Goal: Find contact information: Find contact information

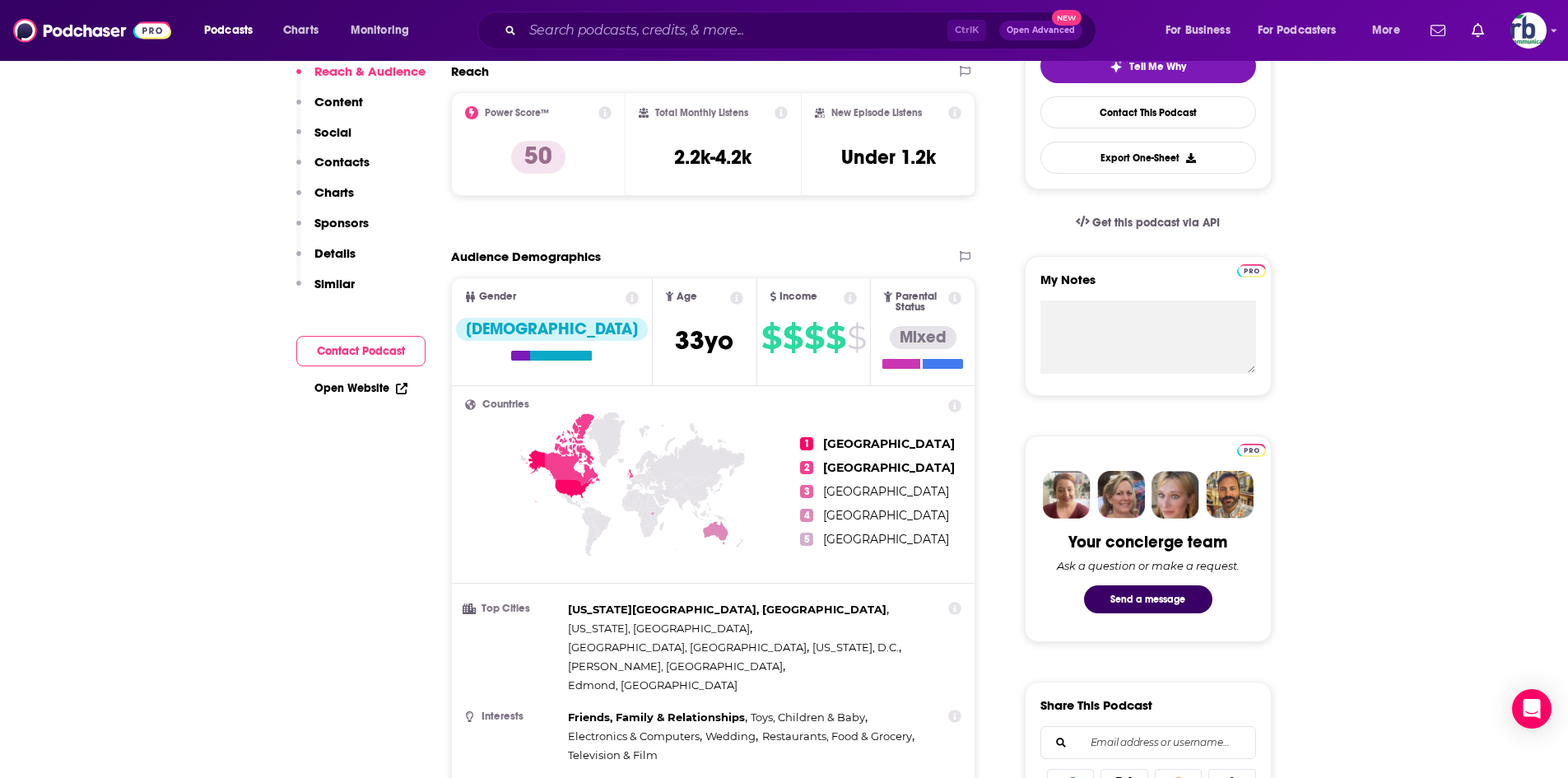
scroll to position [82, 0]
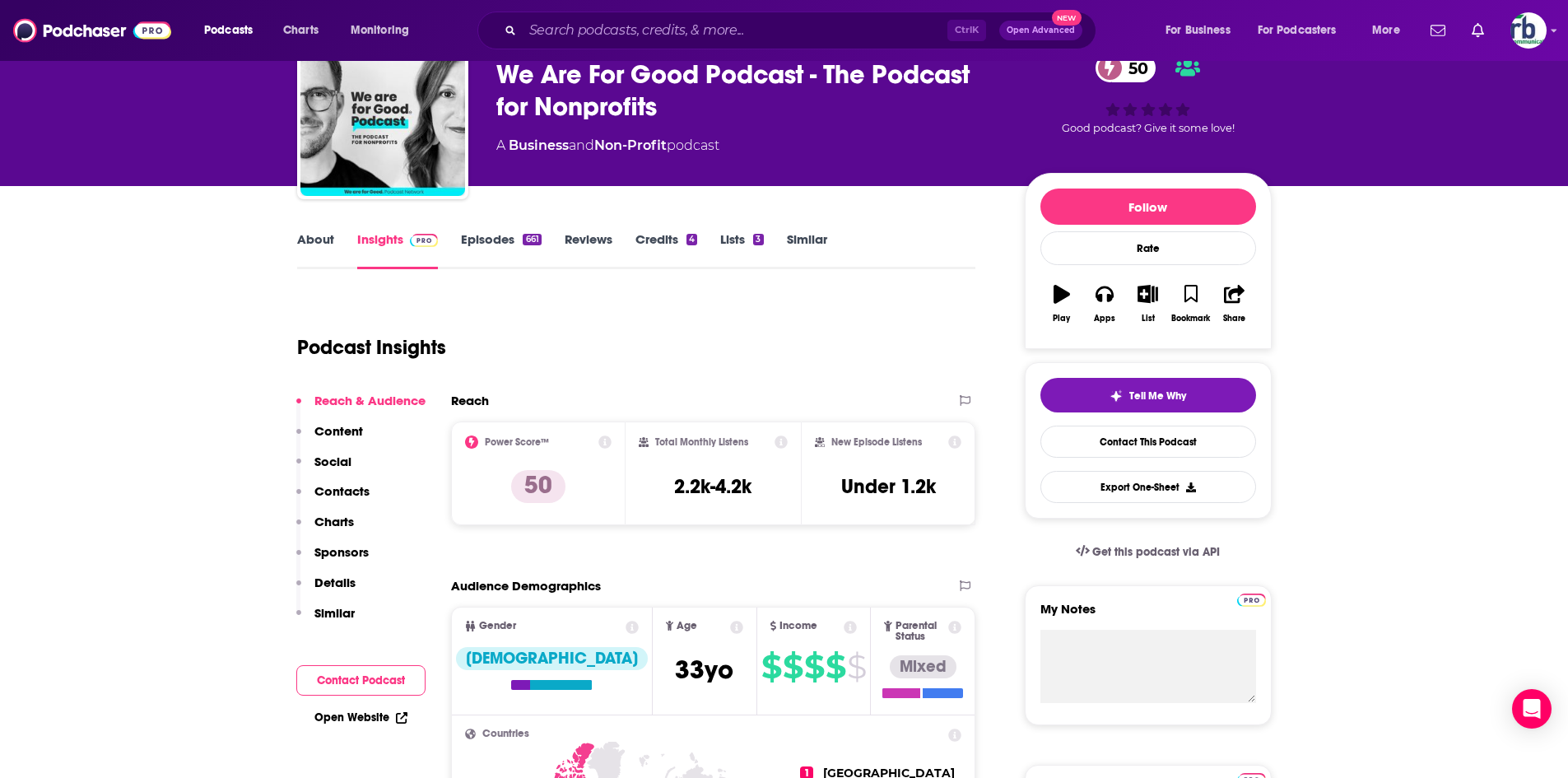
click at [308, 236] on link "About" at bounding box center [316, 250] width 37 height 38
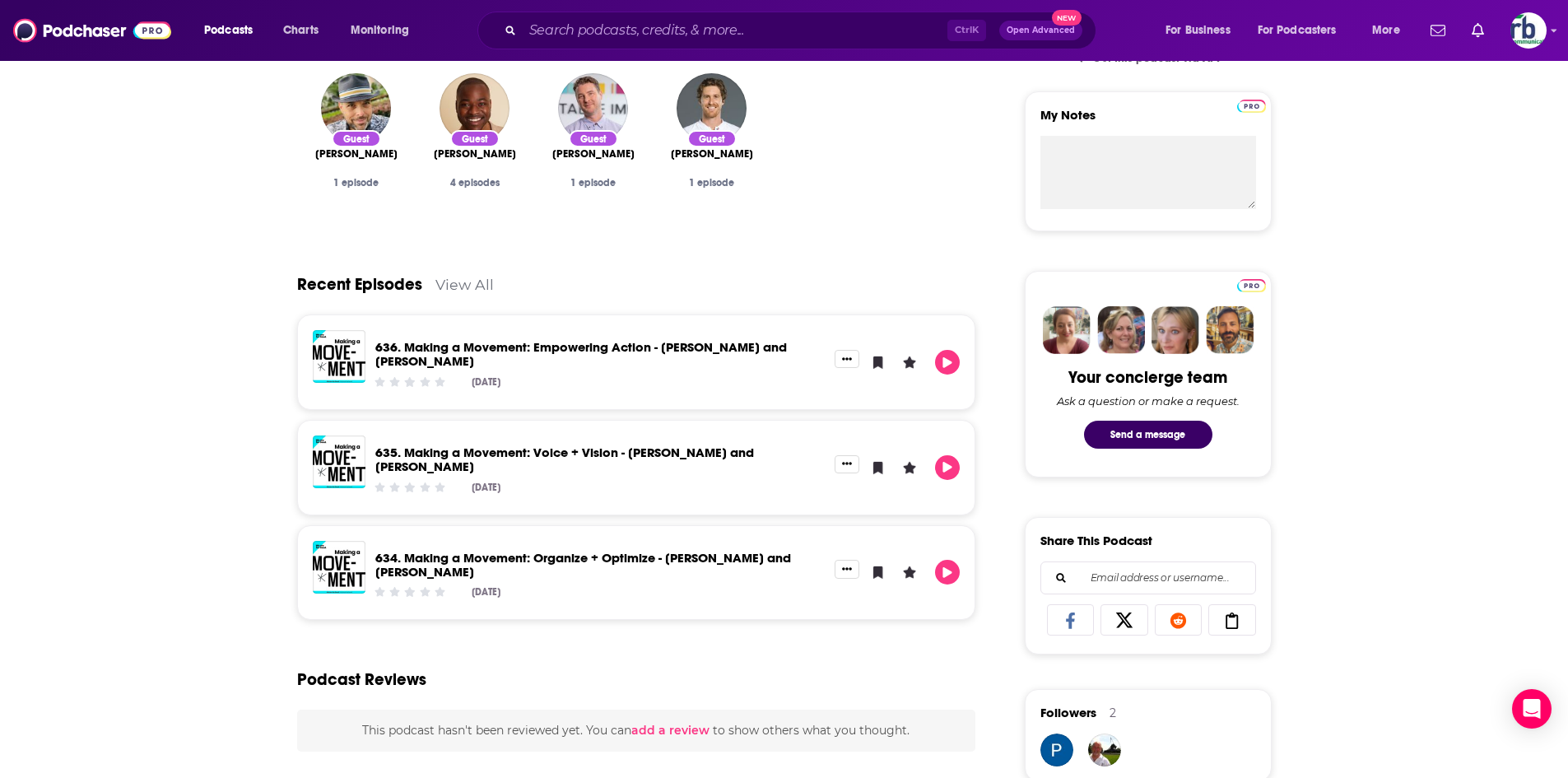
scroll to position [165, 0]
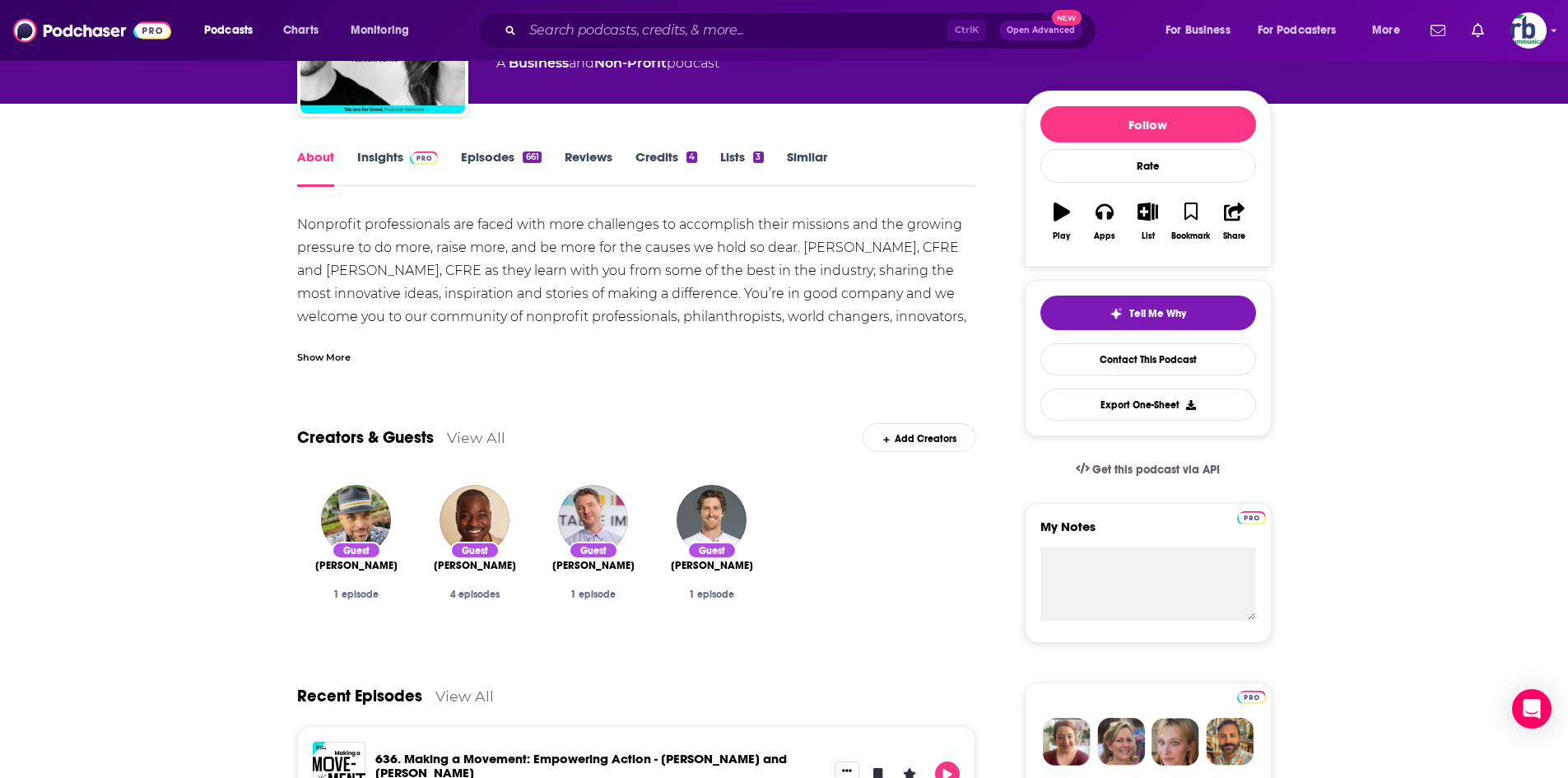
click at [393, 160] on link "Insights" at bounding box center [398, 168] width 82 height 38
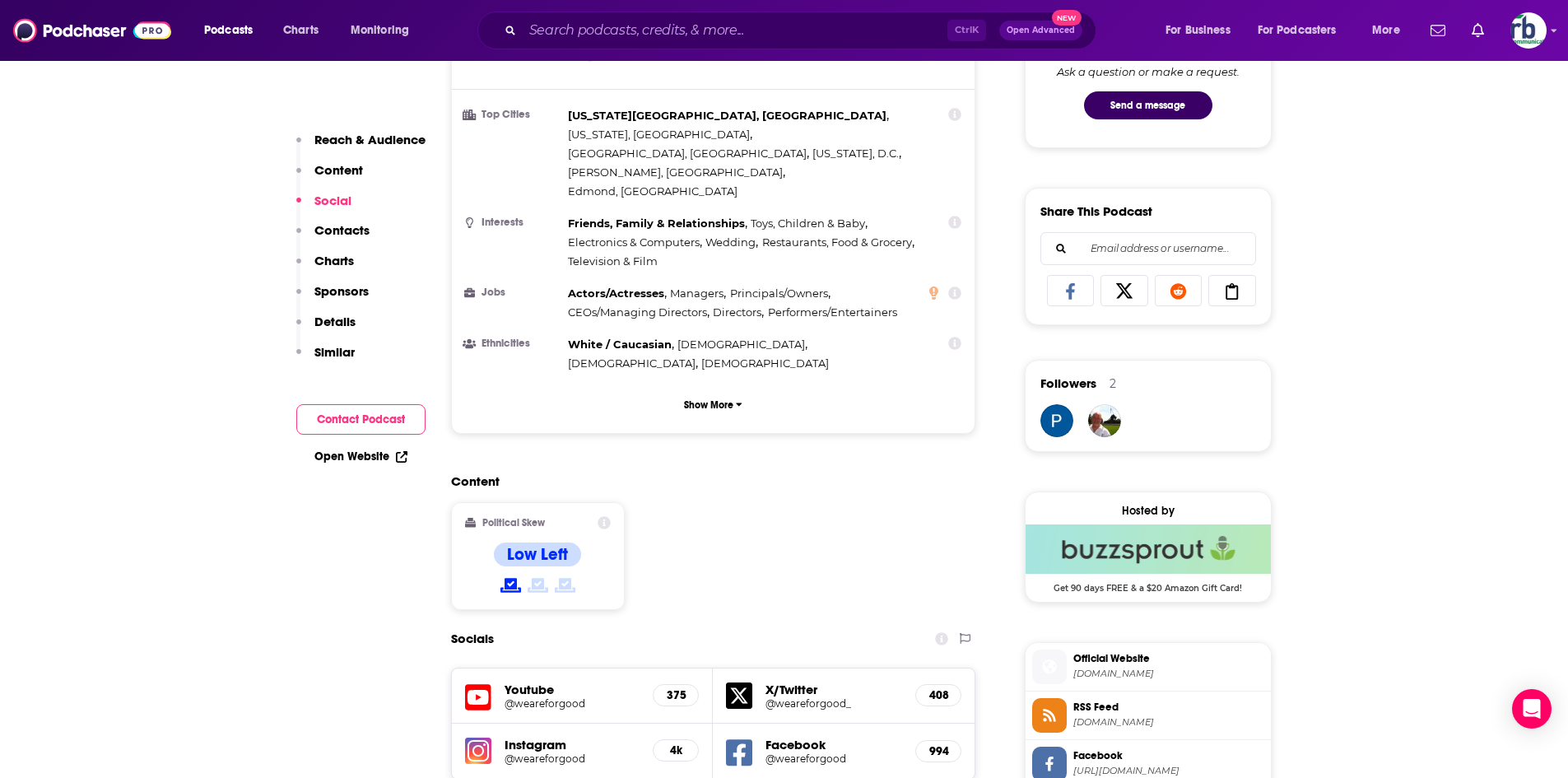
scroll to position [1317, 0]
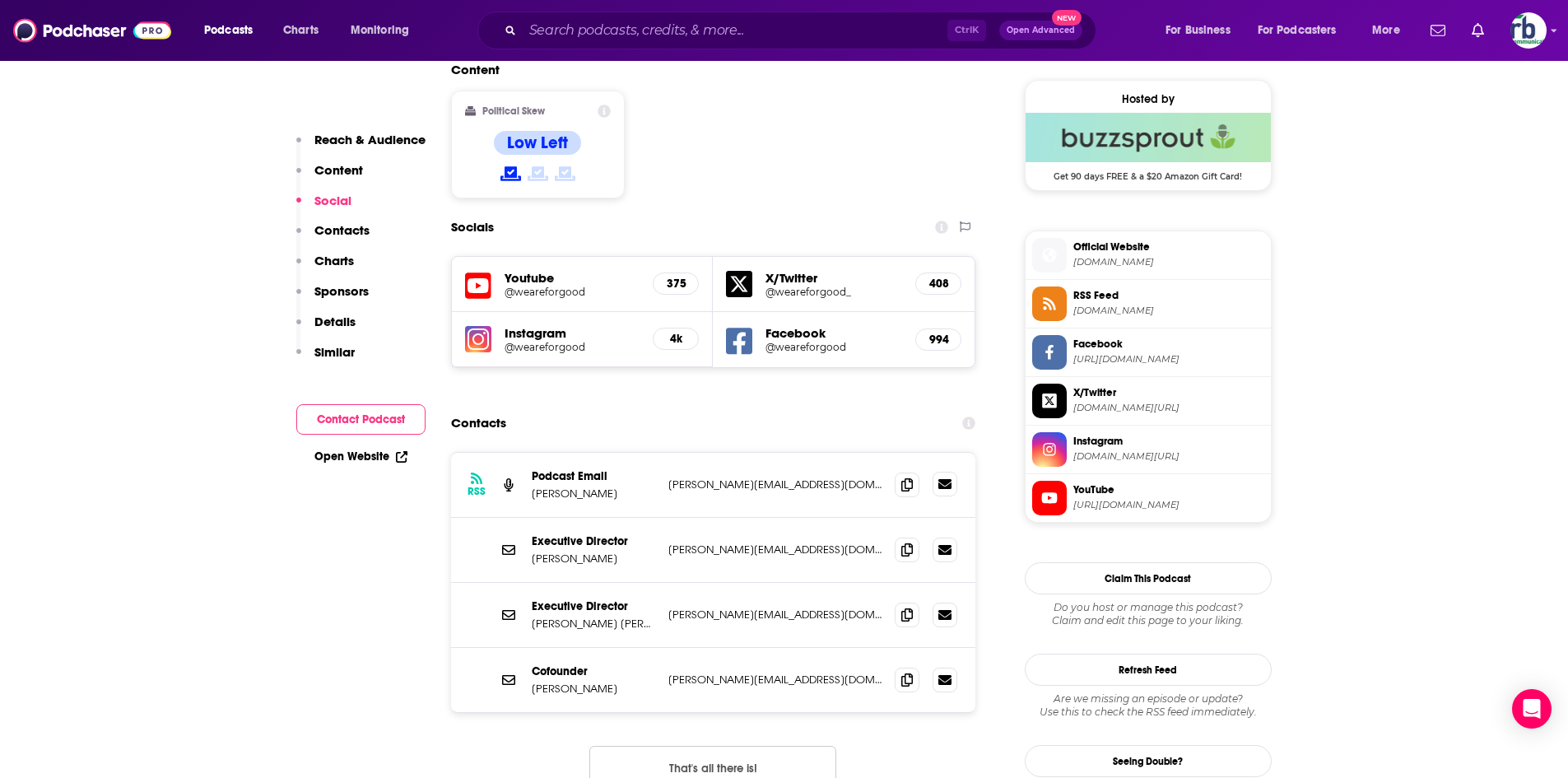
click at [944, 477] on icon at bounding box center [945, 483] width 13 height 13
click at [907, 477] on icon at bounding box center [907, 483] width 12 height 13
click at [907, 542] on icon at bounding box center [907, 549] width 12 height 13
click at [905, 608] on icon at bounding box center [907, 614] width 12 height 13
click at [908, 672] on icon at bounding box center [907, 679] width 12 height 13
